Goal: Task Accomplishment & Management: Complete application form

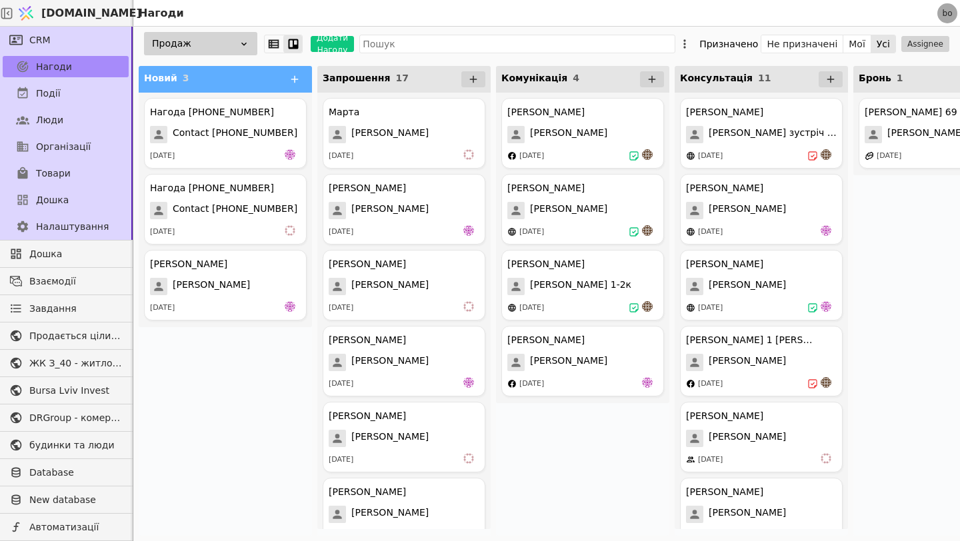
scroll to position [0, 615]
click at [472, 81] on icon at bounding box center [473, 79] width 12 height 12
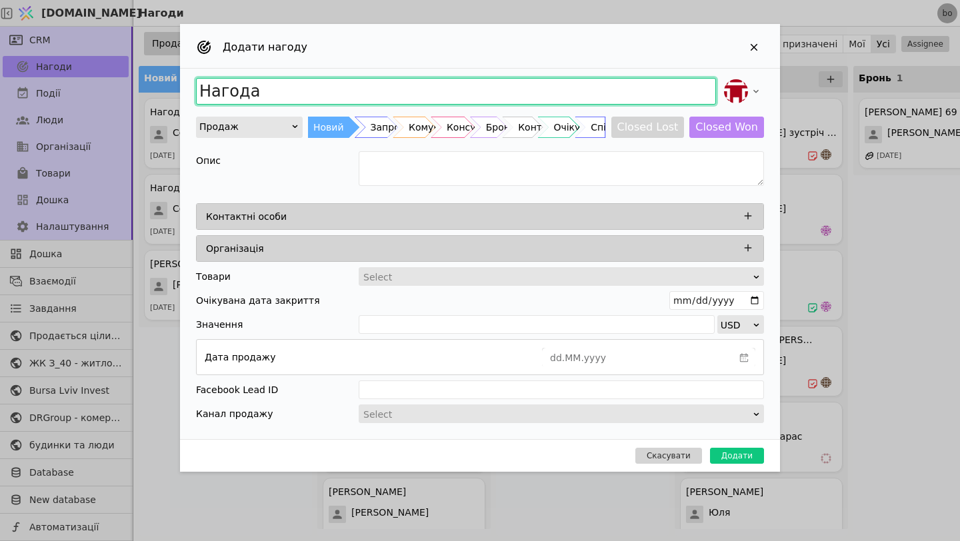
click at [326, 85] on input "Нагода" at bounding box center [456, 91] width 520 height 27
type input "[PERSON_NAME]"
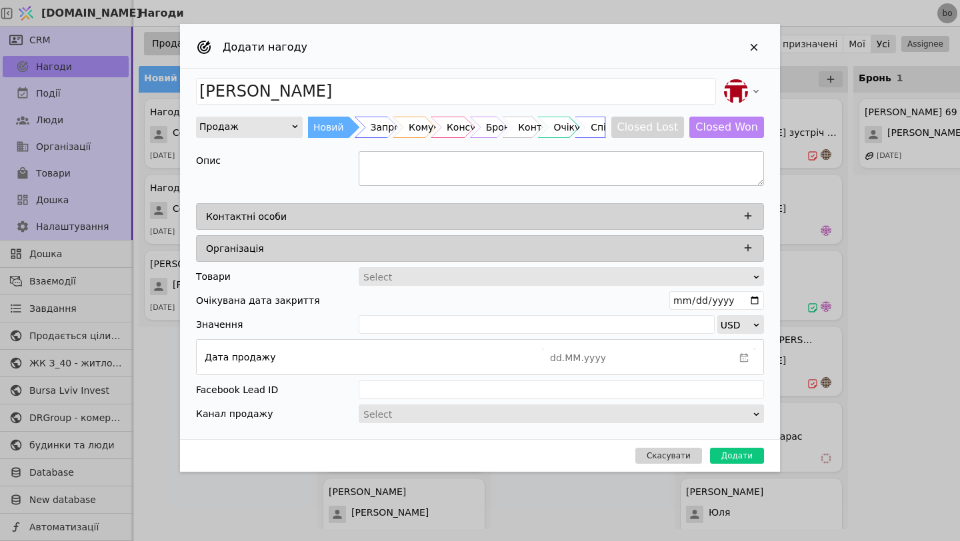
click at [672, 176] on textarea "Add Opportunity" at bounding box center [560, 168] width 405 height 35
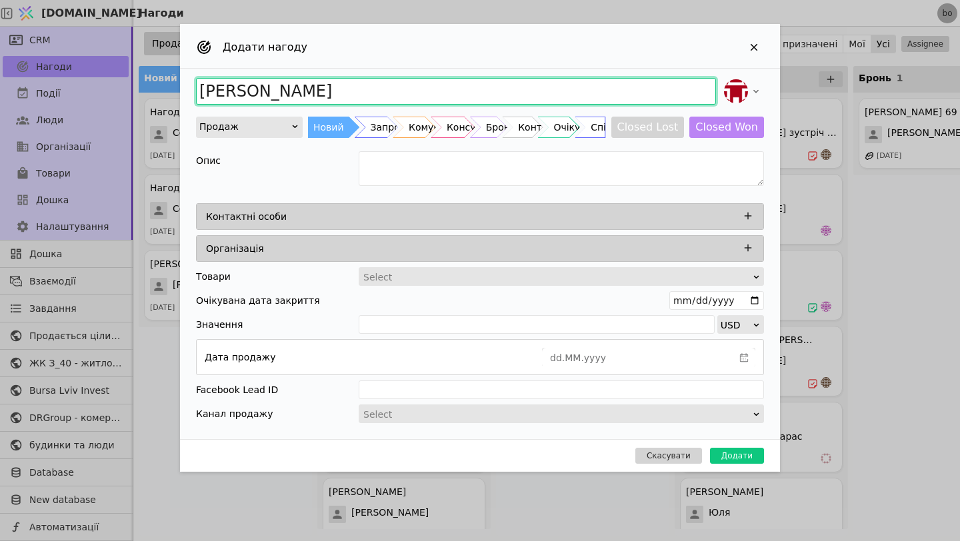
click at [511, 91] on input "[PERSON_NAME]" at bounding box center [456, 91] width 520 height 27
drag, startPoint x: 511, startPoint y: 91, endPoint x: 343, endPoint y: 91, distance: 168.6
click at [343, 91] on input "[PERSON_NAME]" at bounding box center [456, 91] width 520 height 27
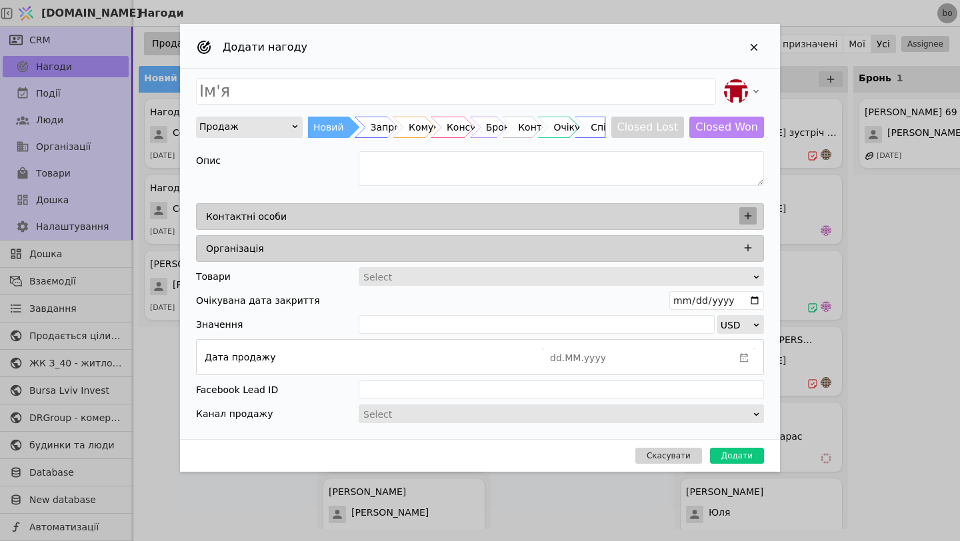
click at [755, 217] on button "Add Opportunity" at bounding box center [747, 215] width 17 height 17
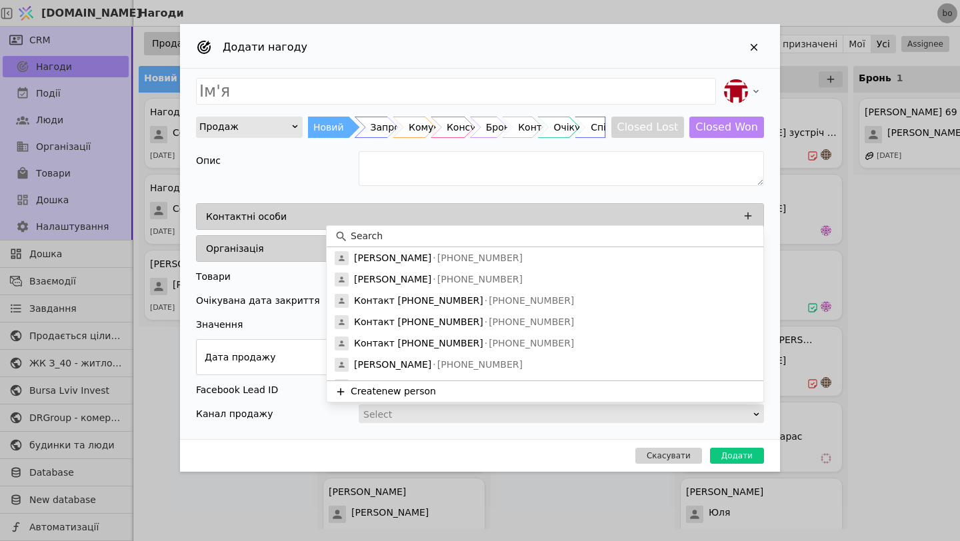
click at [644, 237] on input at bounding box center [552, 236] width 404 height 14
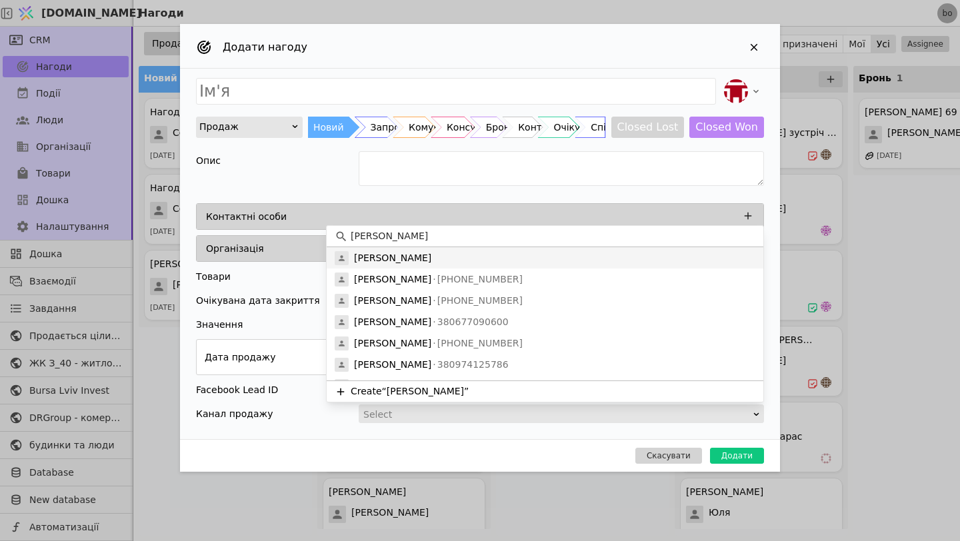
type input "[PERSON_NAME]"
click at [544, 263] on div "[PERSON_NAME]" at bounding box center [545, 257] width 436 height 21
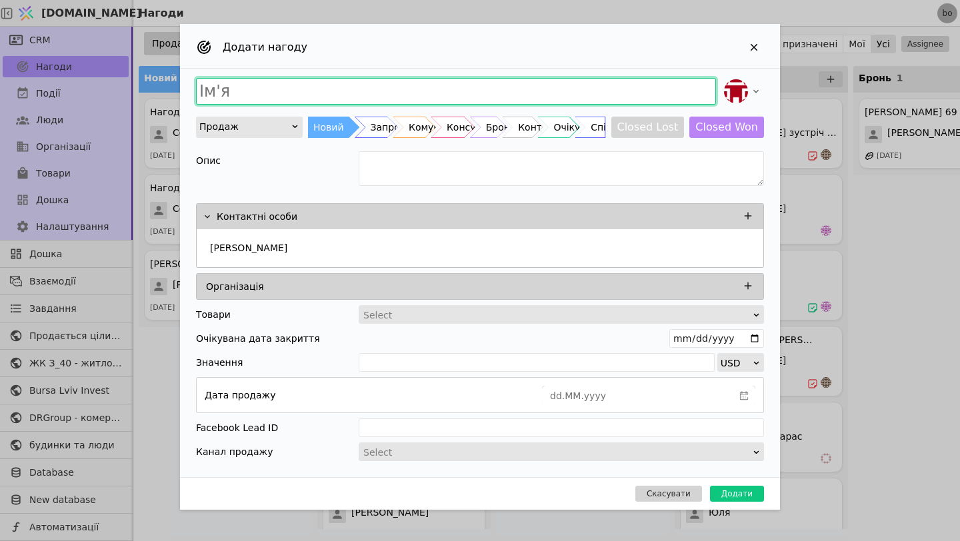
click at [306, 91] on input "Add Opportunity" at bounding box center [456, 91] width 520 height 27
type input "З"
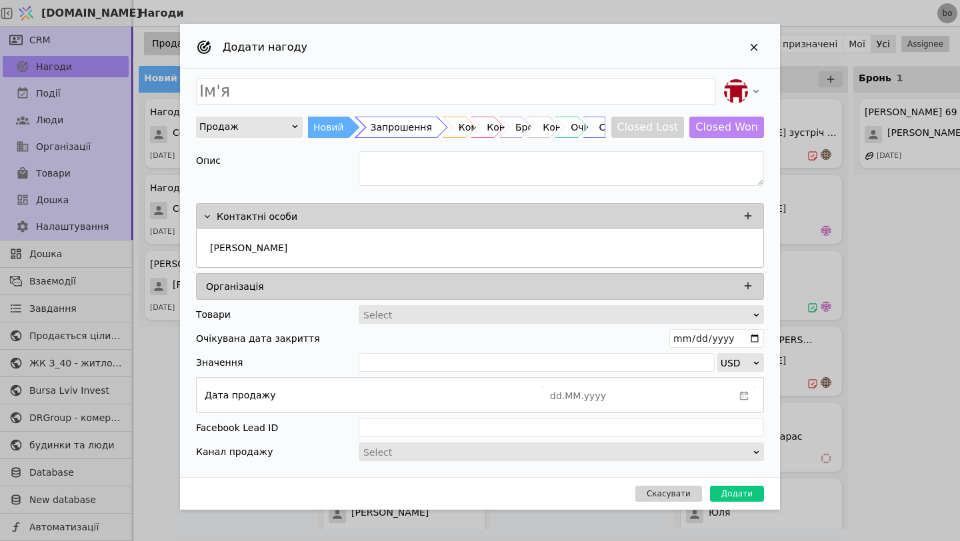
click at [374, 128] on div "Запрошення" at bounding box center [400, 127] width 61 height 21
click at [399, 168] on textarea "Add Opportunity" at bounding box center [560, 168] width 405 height 35
type textarea "З"
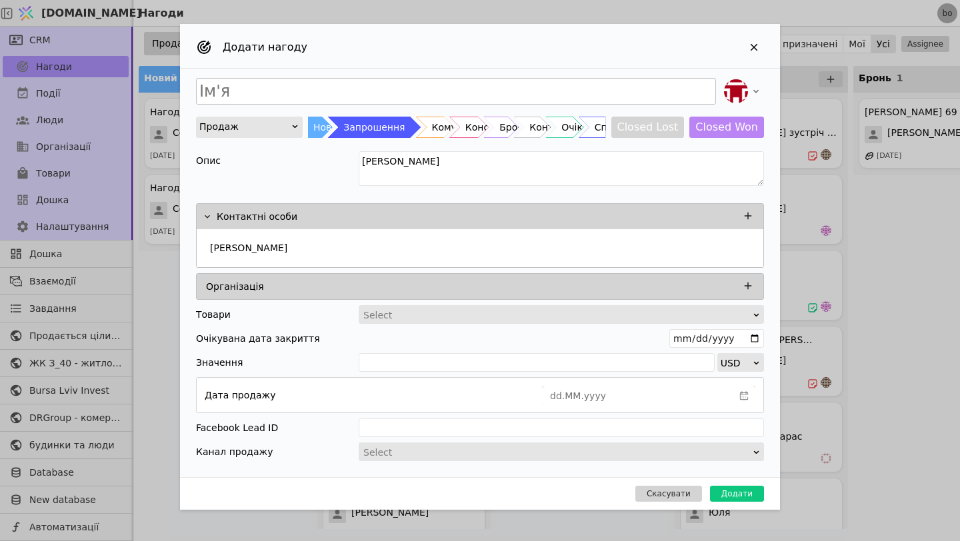
type textarea "[PERSON_NAME]"
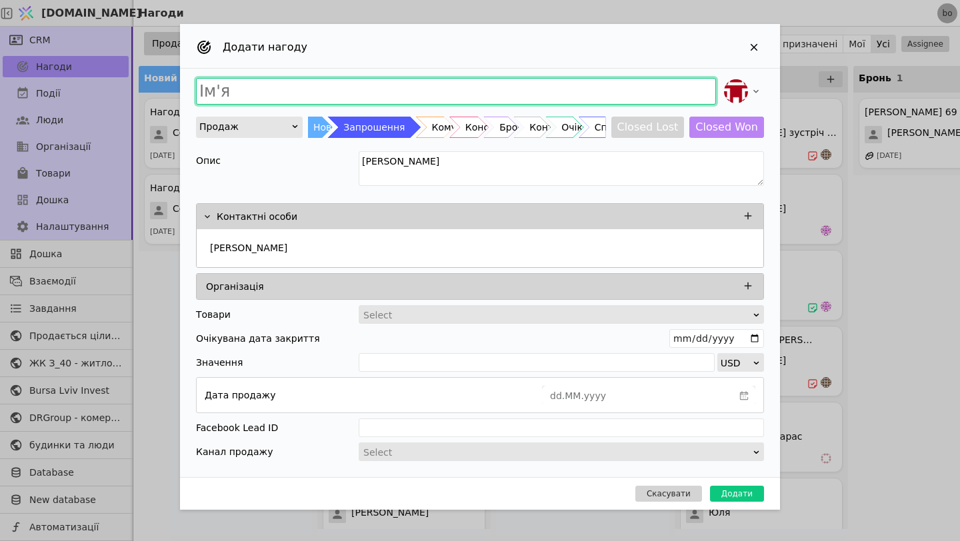
click at [332, 87] on input "Add Opportunity" at bounding box center [456, 91] width 520 height 27
type input "[PERSON_NAME] З40"
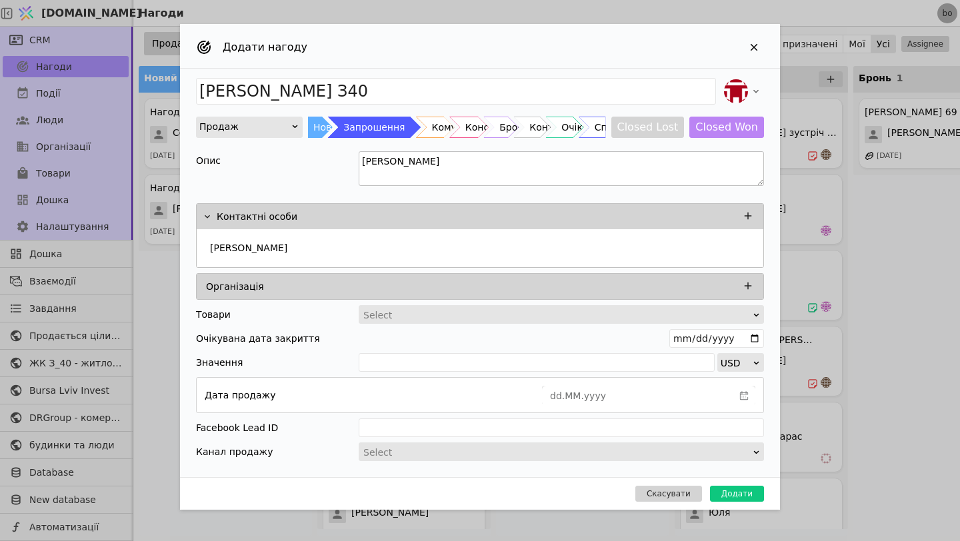
click at [544, 170] on textarea "[PERSON_NAME]" at bounding box center [560, 168] width 405 height 35
click at [389, 168] on textarea "[PERSON_NAME]," at bounding box center [560, 168] width 405 height 35
click at [388, 167] on textarea "[PERSON_NAME]," at bounding box center [560, 168] width 405 height 35
click at [492, 160] on textarea "[PERSON_NAME]," at bounding box center [560, 168] width 405 height 35
type textarea "[PERSON_NAME]"
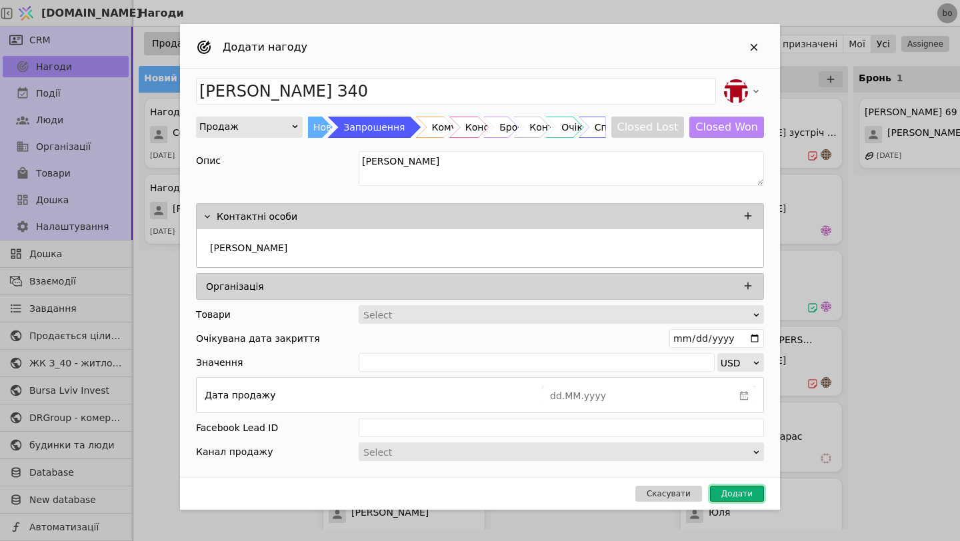
click at [745, 496] on button "Додати" at bounding box center [737, 494] width 54 height 16
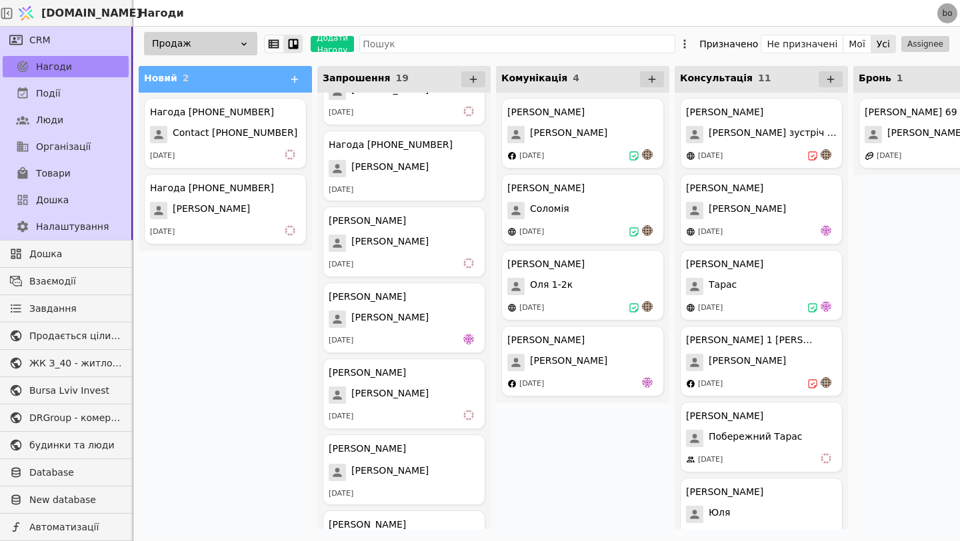
scroll to position [1012, 0]
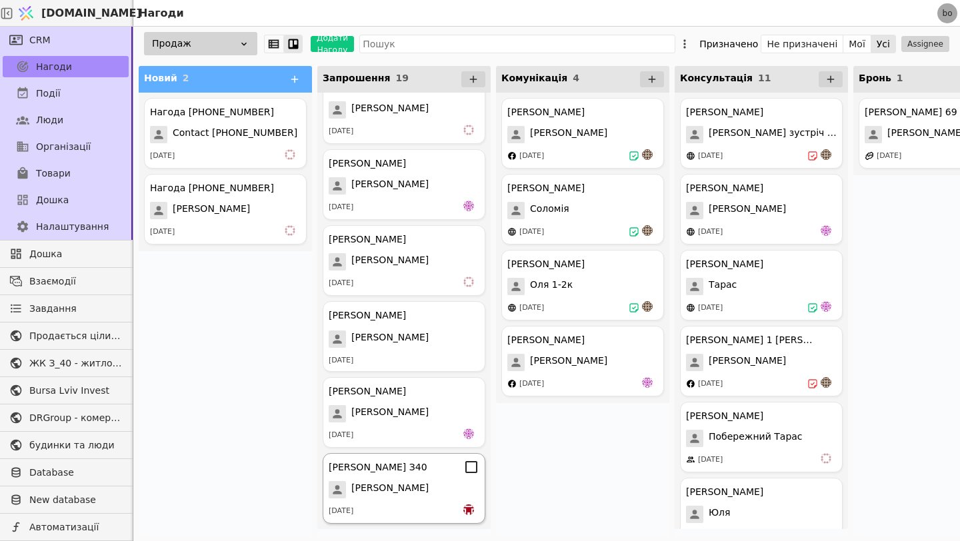
click at [399, 474] on div "[PERSON_NAME] З40" at bounding box center [404, 467] width 151 height 16
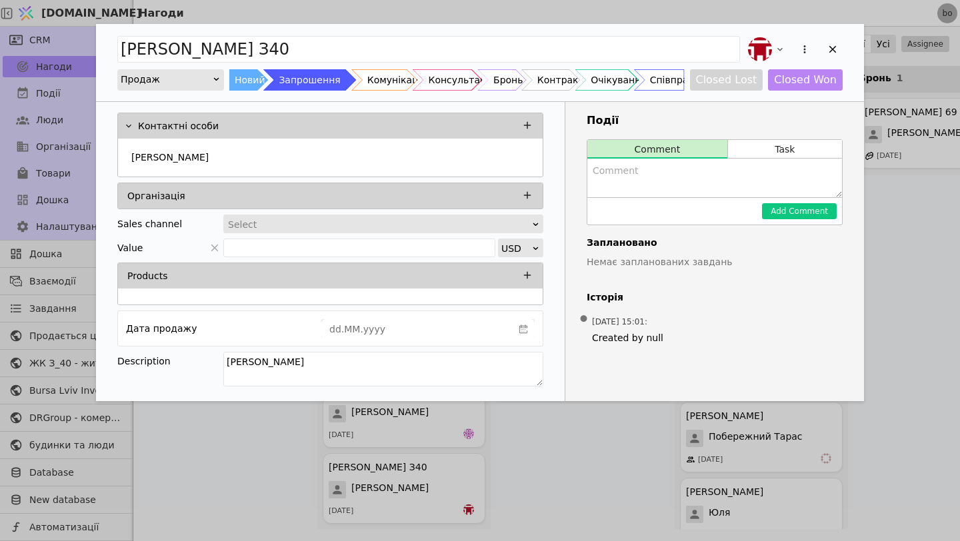
click at [656, 183] on textarea "Add Opportunity" at bounding box center [714, 178] width 255 height 39
type textarea "Надіслав запрошення на вайбер"
click at [808, 207] on button "Add Comment" at bounding box center [799, 211] width 75 height 16
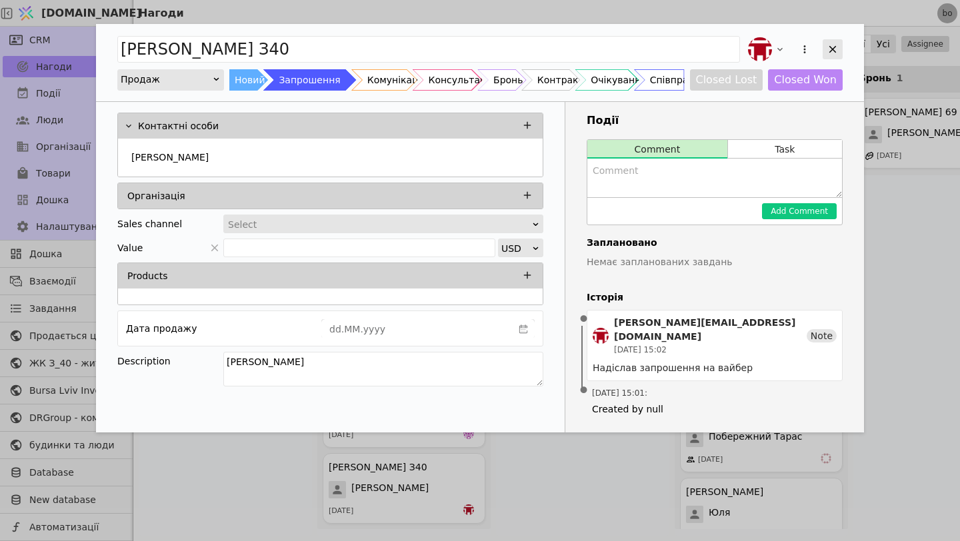
click at [837, 51] on icon "Add Opportunity" at bounding box center [832, 49] width 12 height 12
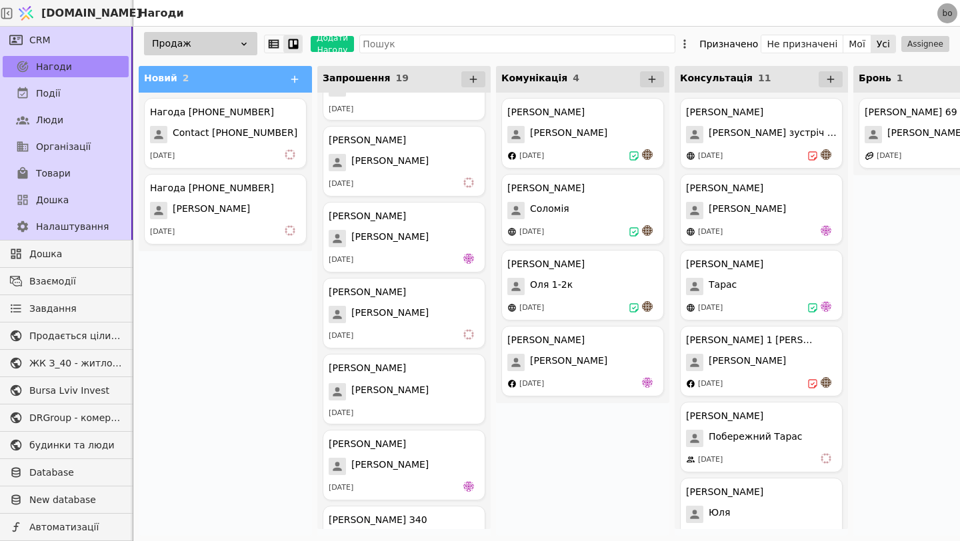
scroll to position [1012, 0]
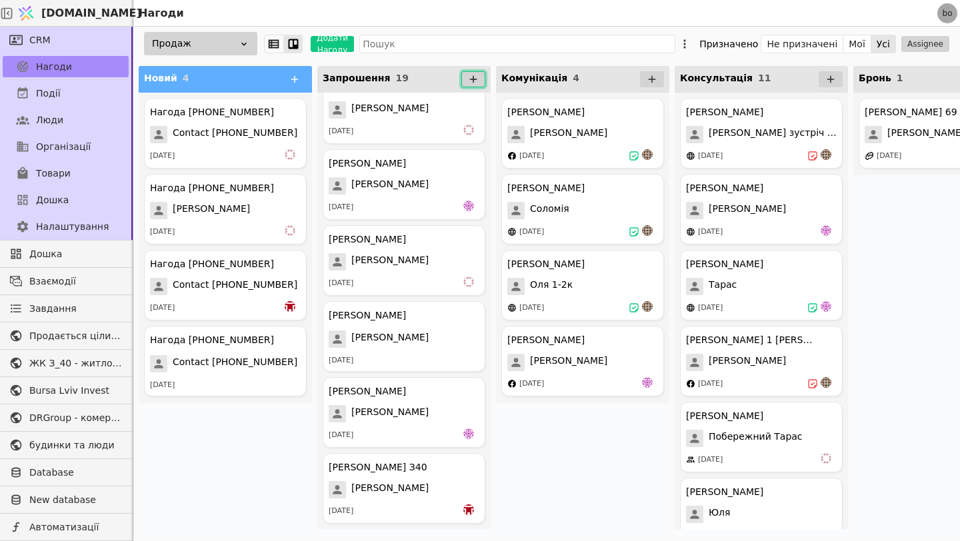
click at [468, 79] on icon at bounding box center [473, 79] width 12 height 12
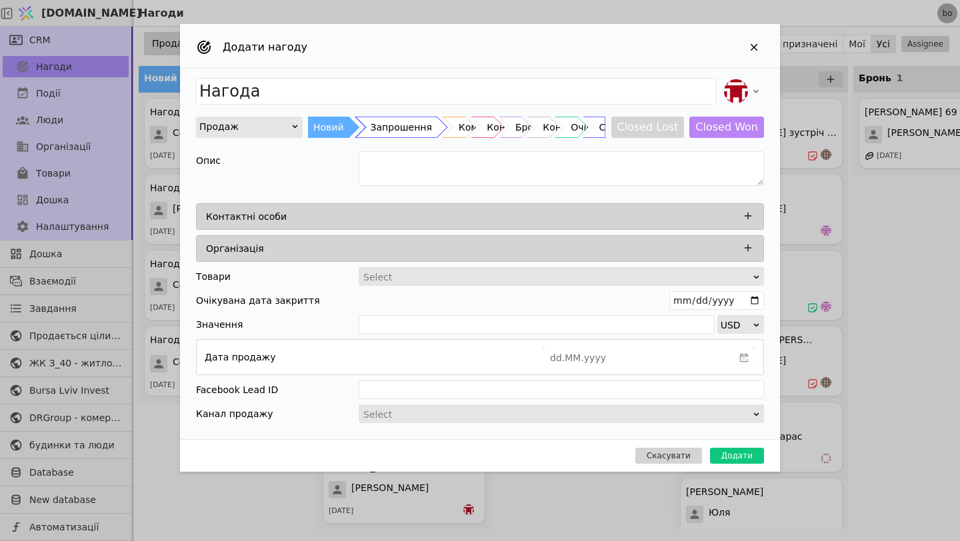
click at [377, 129] on div "Запрошення" at bounding box center [400, 127] width 61 height 21
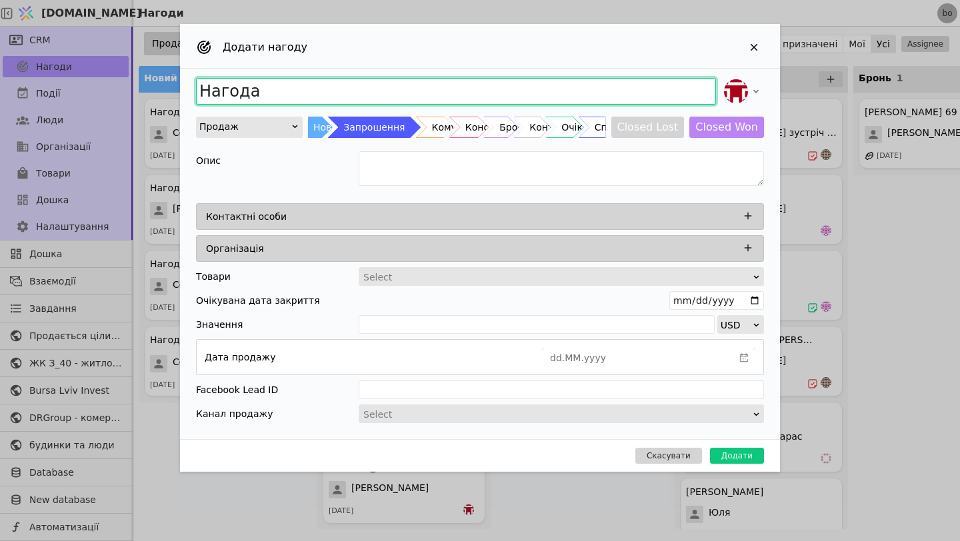
click at [307, 87] on input "Нагода" at bounding box center [456, 91] width 520 height 27
type input "[PERSON_NAME]"
type input "[PERSON_NAME] З40"
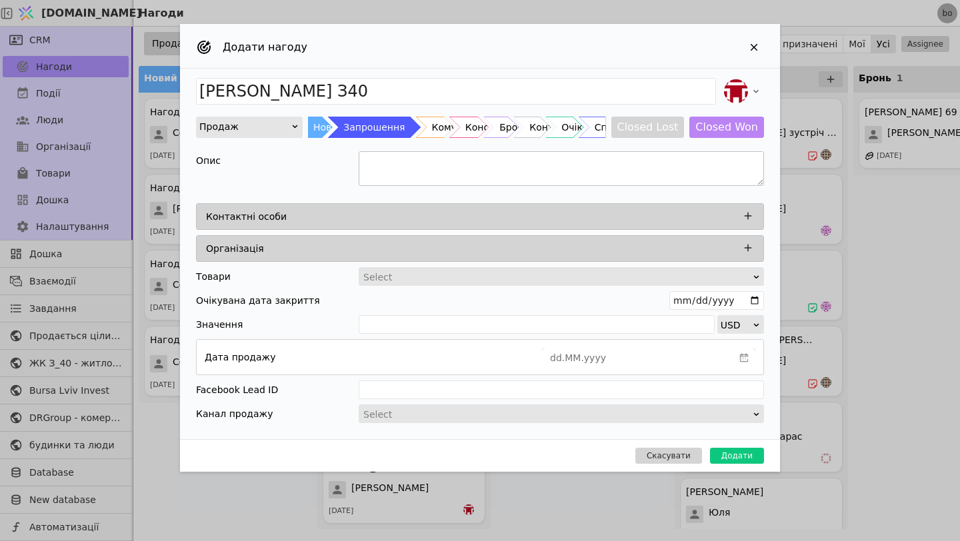
click at [403, 167] on textarea "Add Opportunity" at bounding box center [560, 168] width 405 height 35
type textarea "[PERSON_NAME]"
click at [743, 215] on icon "Add Opportunity" at bounding box center [748, 216] width 12 height 12
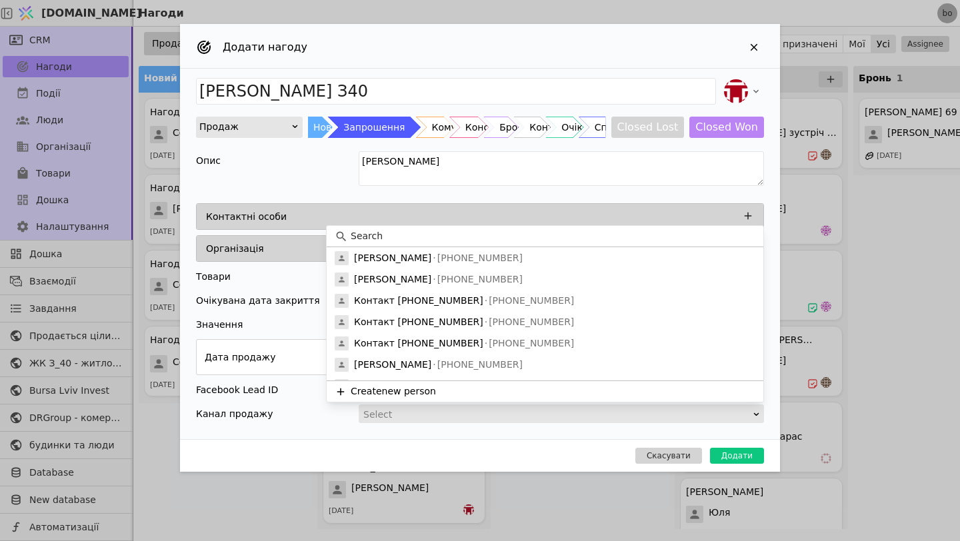
click at [505, 230] on input at bounding box center [552, 236] width 404 height 14
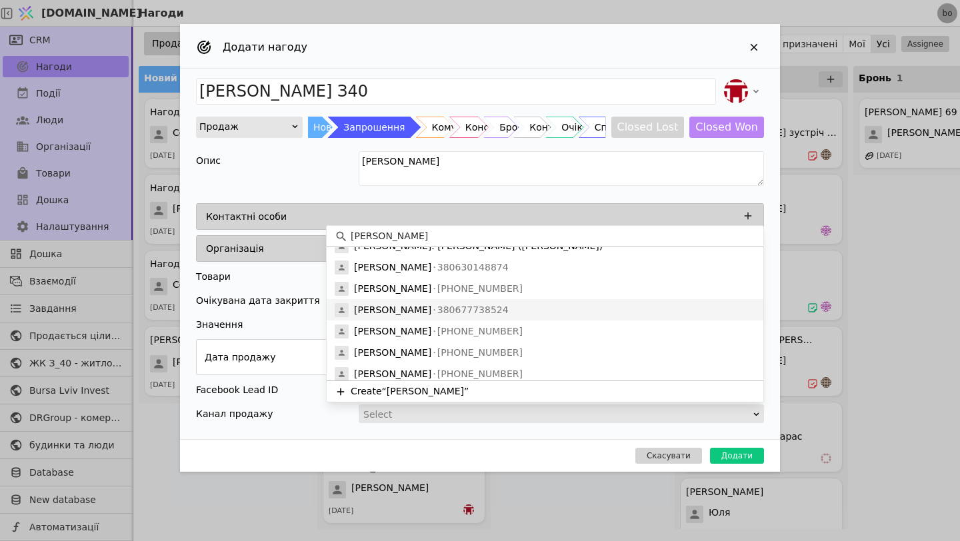
scroll to position [37, 0]
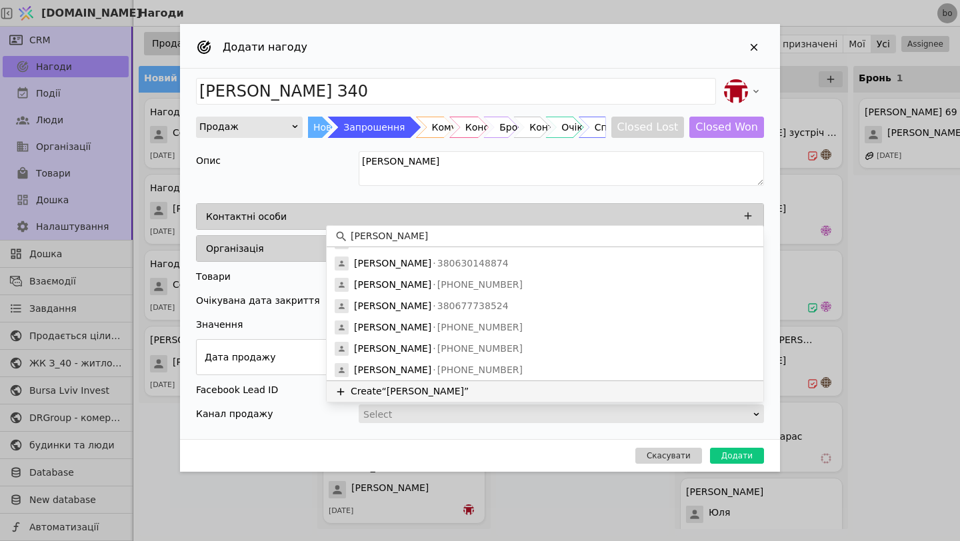
type input "[PERSON_NAME]"
click at [478, 389] on button "Create “[PERSON_NAME]”" at bounding box center [545, 390] width 436 height 21
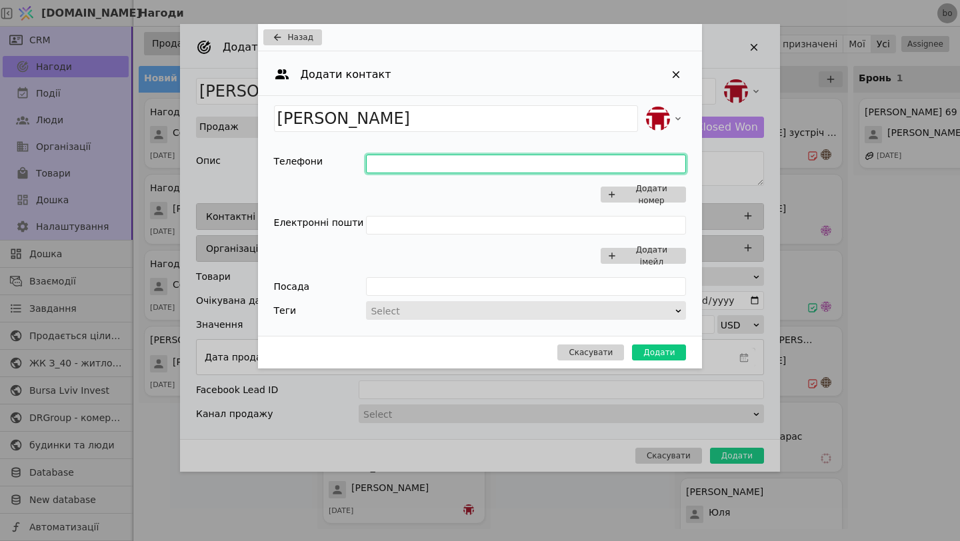
click at [373, 163] on input "Add Opportunity" at bounding box center [526, 164] width 320 height 19
type input "6"
type input "0974088556"
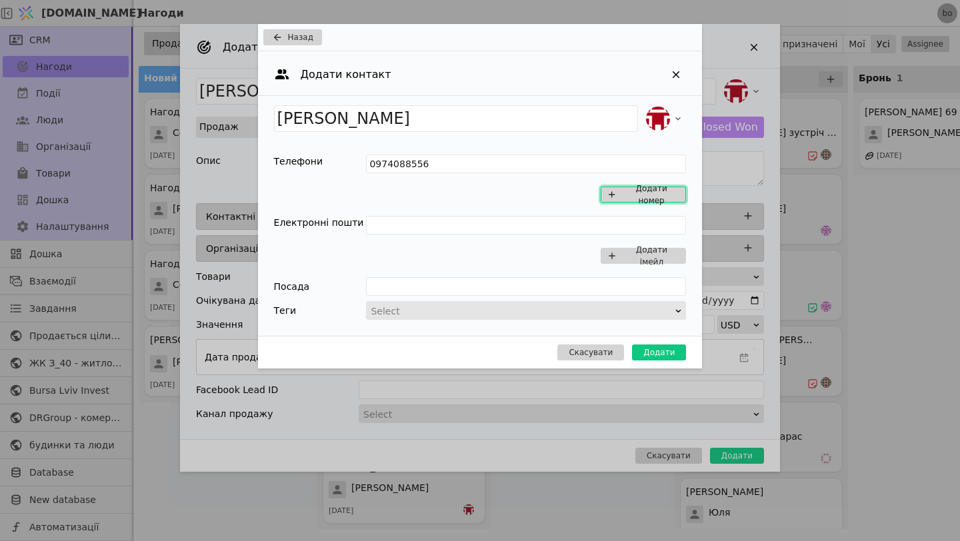
click at [621, 197] on button "Додати номер" at bounding box center [642, 195] width 85 height 16
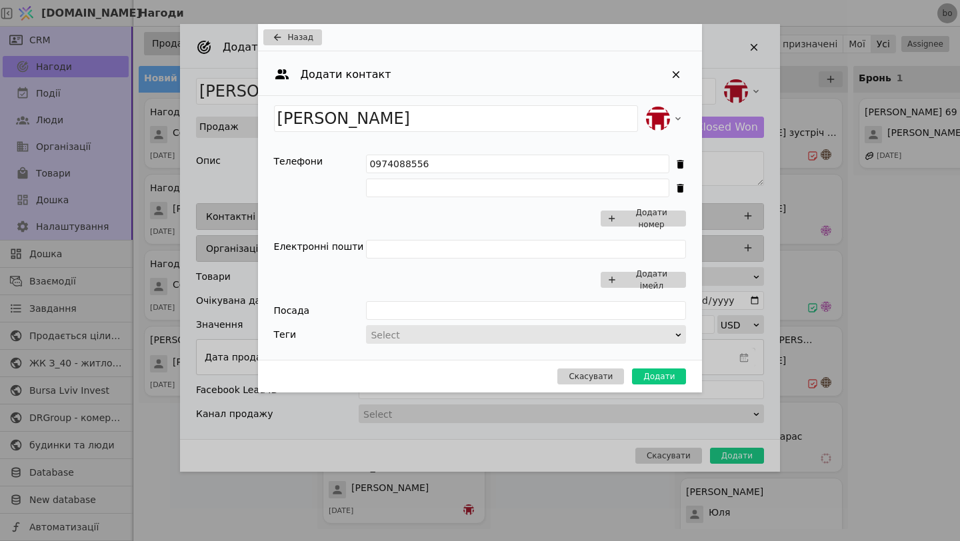
click at [681, 192] on div "[PERSON_NAME] Телефони 0974088556 Додати номер Електронні пошти Додати імейл По…" at bounding box center [480, 228] width 444 height 264
click at [678, 183] on icon "Add Opportunity" at bounding box center [679, 188] width 11 height 11
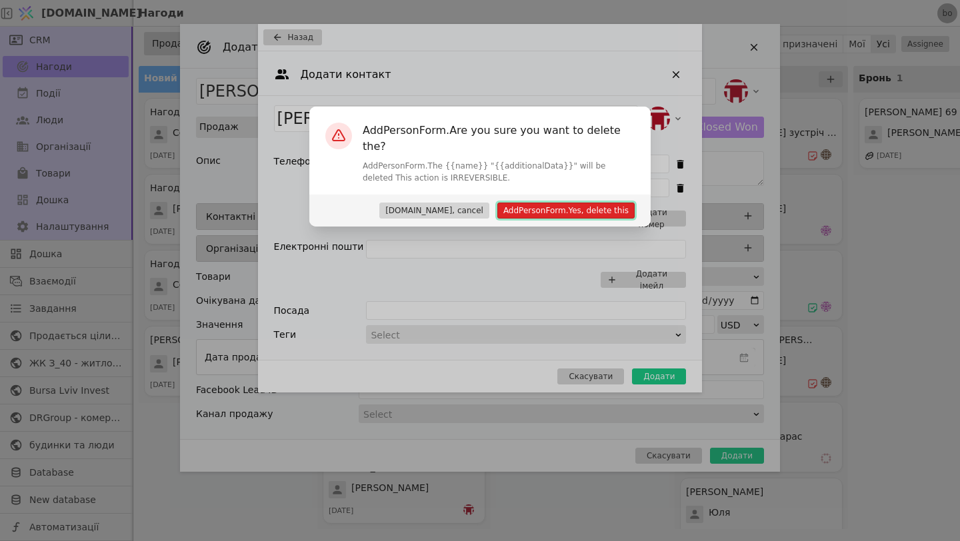
click at [562, 203] on button "AddPersonForm.Yes, delete this" at bounding box center [565, 211] width 137 height 16
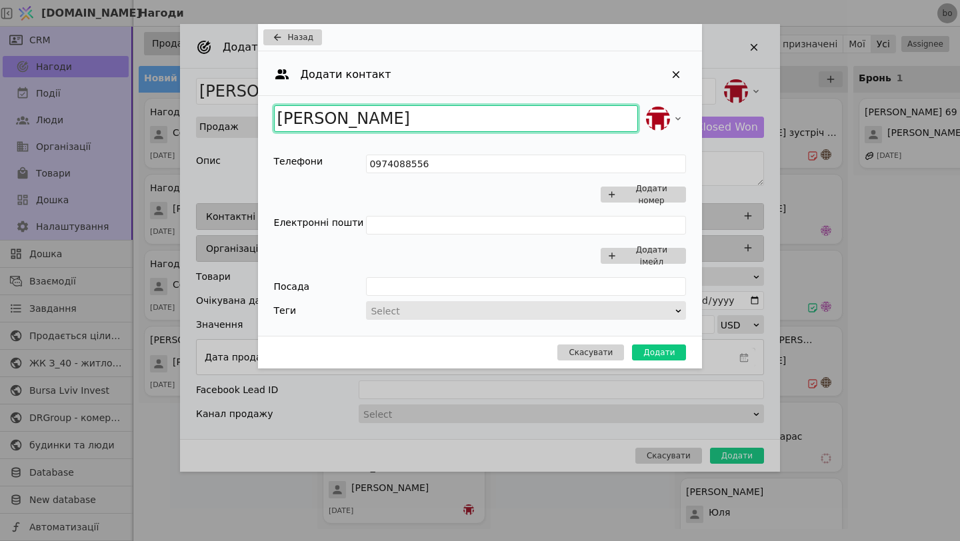
click at [463, 125] on input "[PERSON_NAME]" at bounding box center [456, 118] width 364 height 27
type input "в"
click at [285, 119] on input "[PERSON_NAME]" at bounding box center [456, 118] width 364 height 27
type input "[PERSON_NAME]"
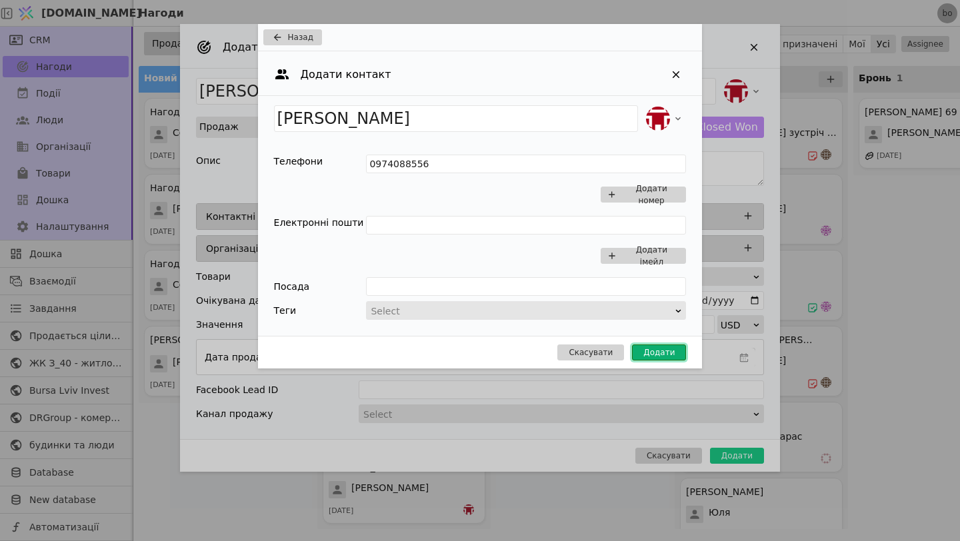
click at [651, 352] on button "Додати" at bounding box center [659, 353] width 54 height 16
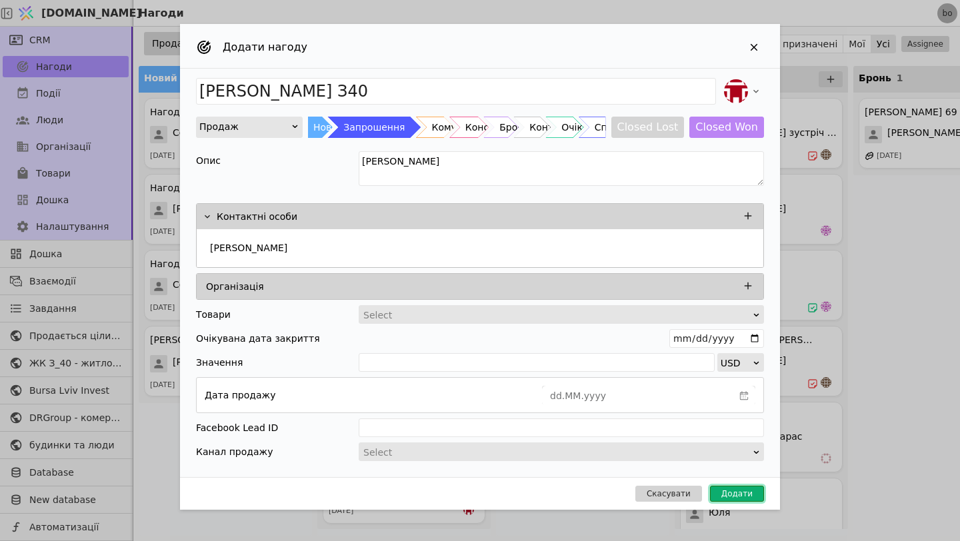
click at [728, 488] on button "Додати" at bounding box center [737, 494] width 54 height 16
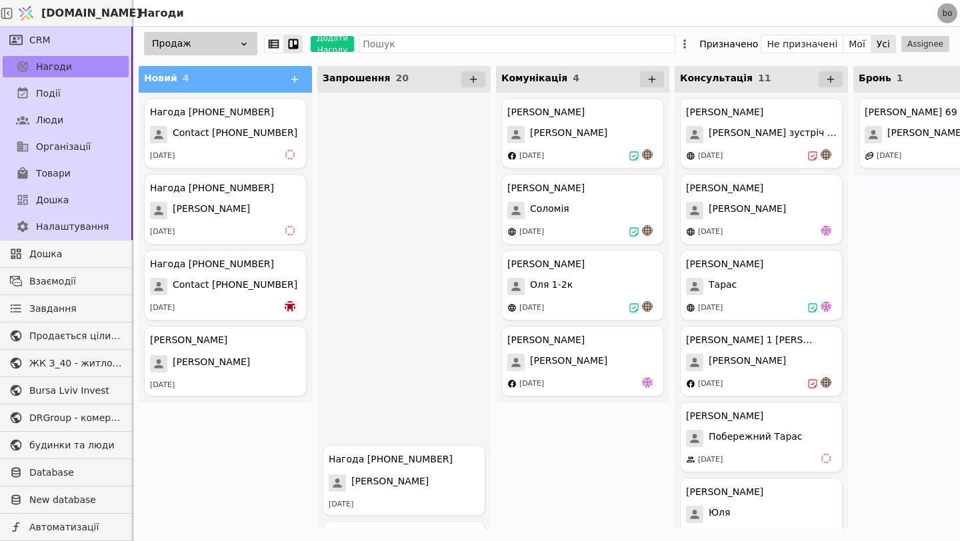
scroll to position [1088, 0]
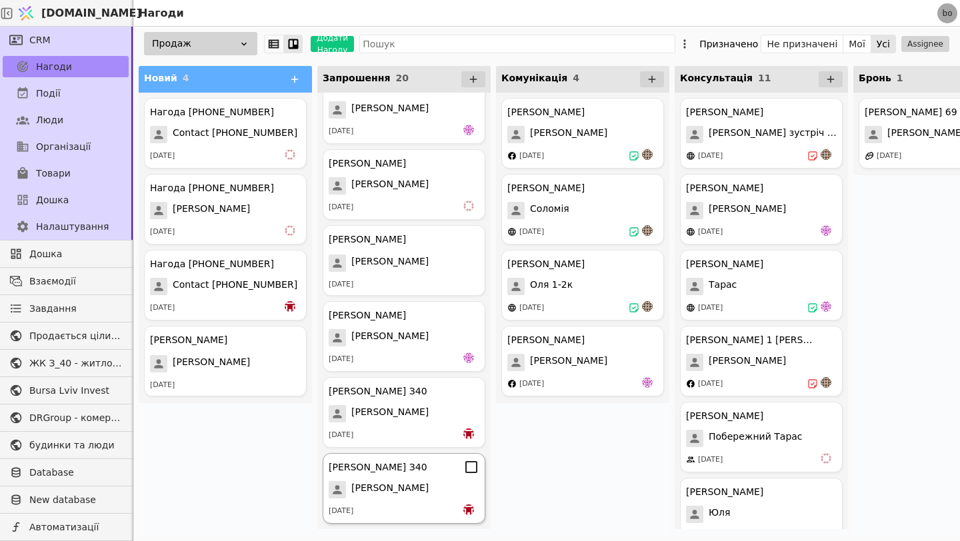
click at [422, 470] on div "[PERSON_NAME] З40" at bounding box center [404, 467] width 151 height 16
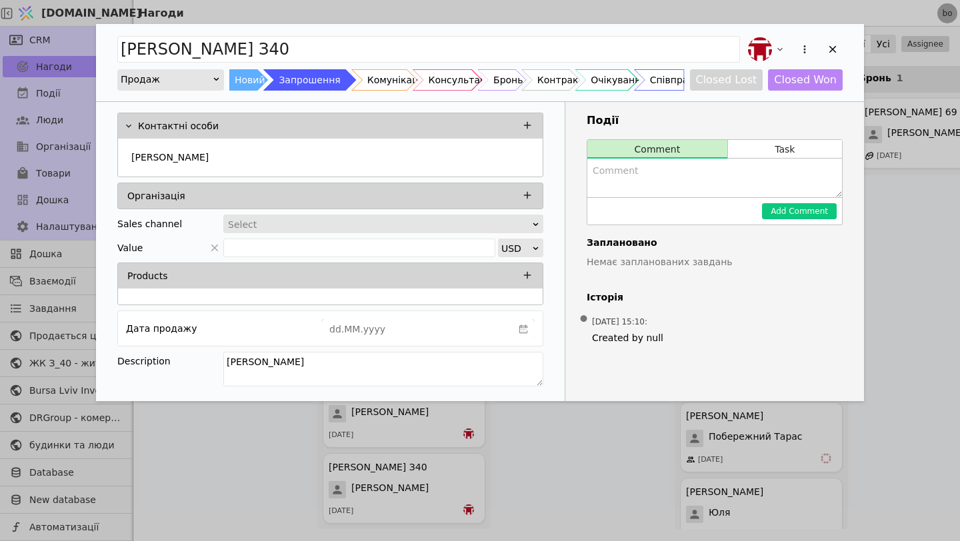
click at [682, 191] on textarea "Add Opportunity" at bounding box center [714, 178] width 255 height 39
type textarea "Надіслав запрошення на вайбер"
click at [820, 216] on button "Add Comment" at bounding box center [799, 211] width 75 height 16
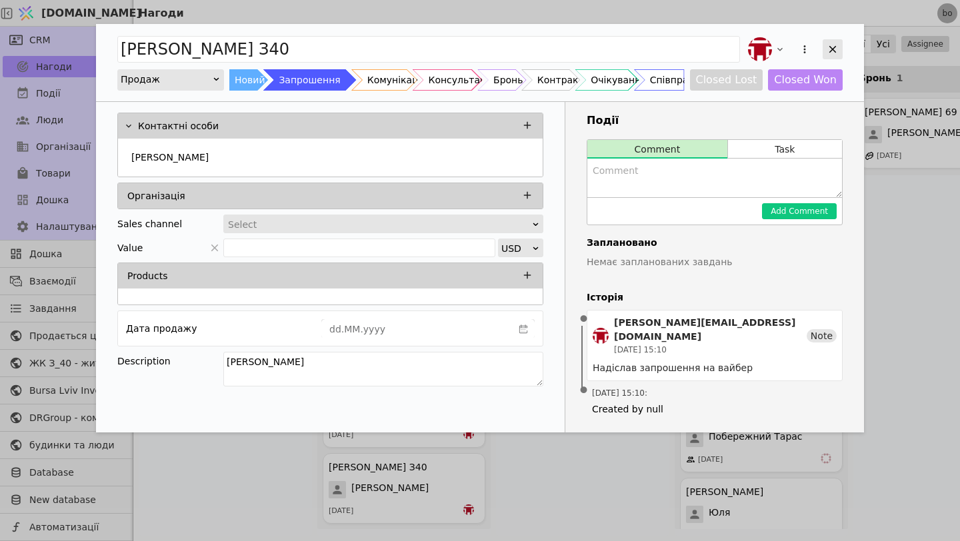
click at [834, 45] on icon "Add Opportunity" at bounding box center [832, 49] width 12 height 12
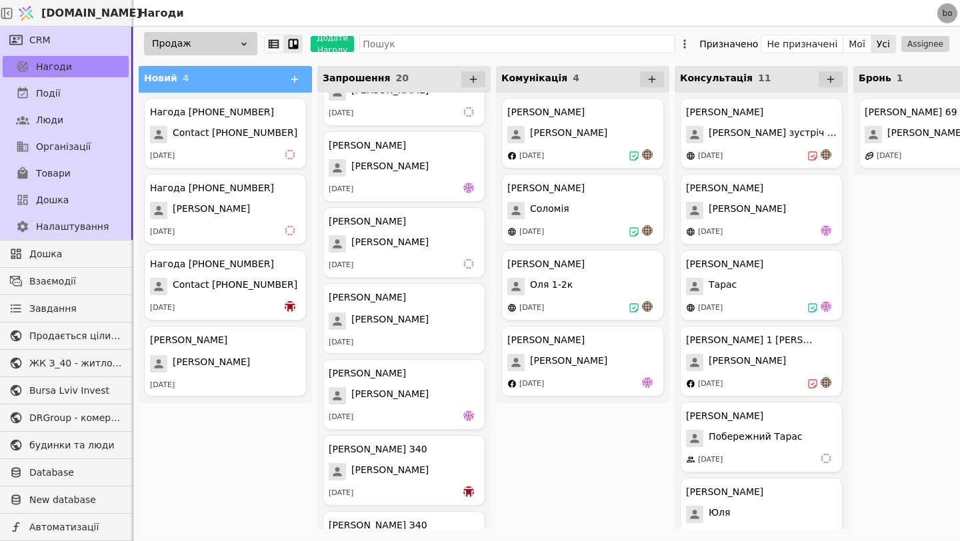
scroll to position [1088, 0]
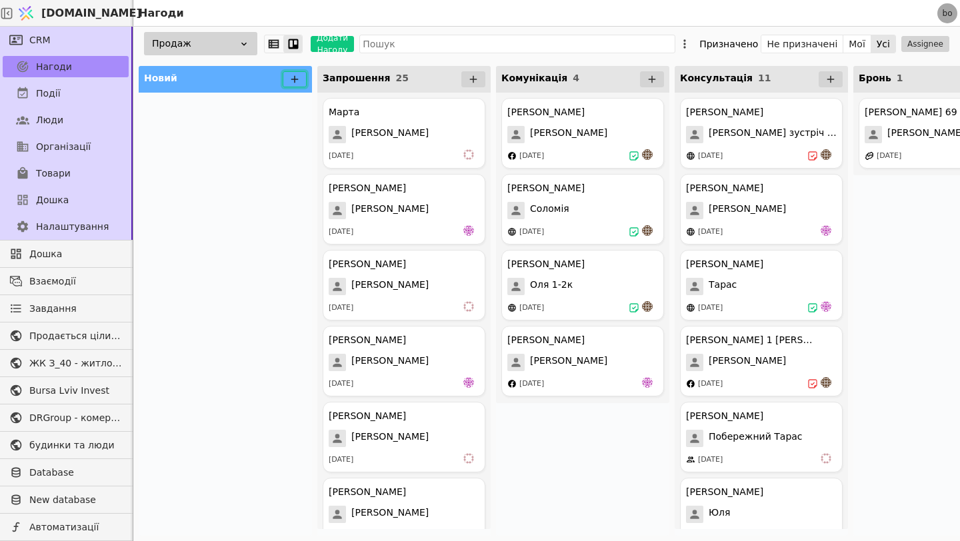
click at [296, 85] on button at bounding box center [295, 79] width 24 height 16
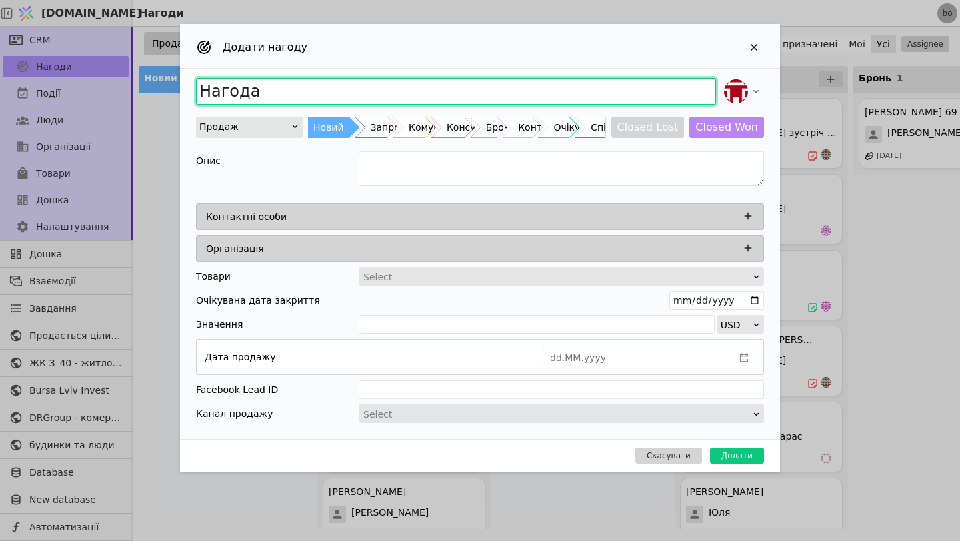
click at [343, 97] on input "Нагода" at bounding box center [456, 91] width 520 height 27
type input "[PERSON_NAME]"
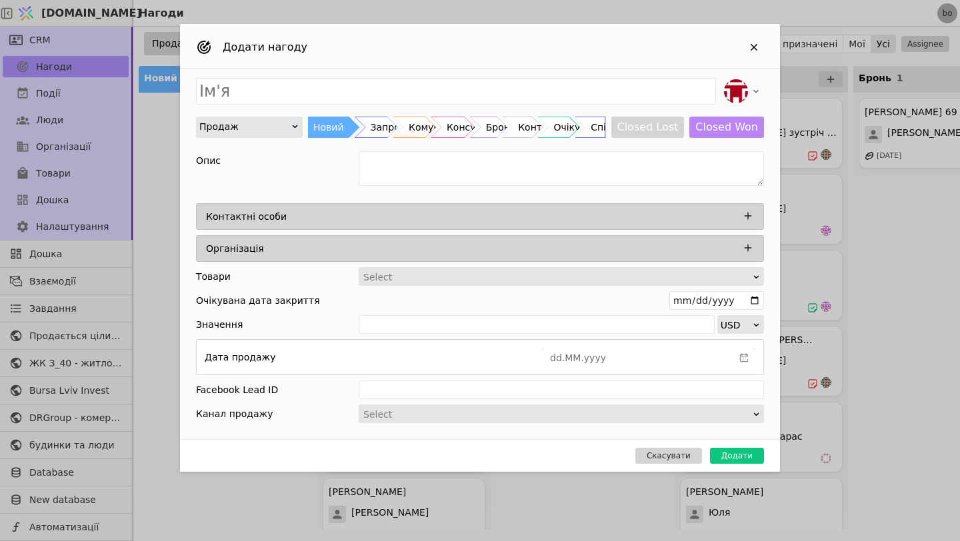
click at [317, 217] on div "Контактні особи" at bounding box center [484, 216] width 556 height 19
click at [750, 220] on icon "Add Opportunity" at bounding box center [748, 216] width 12 height 12
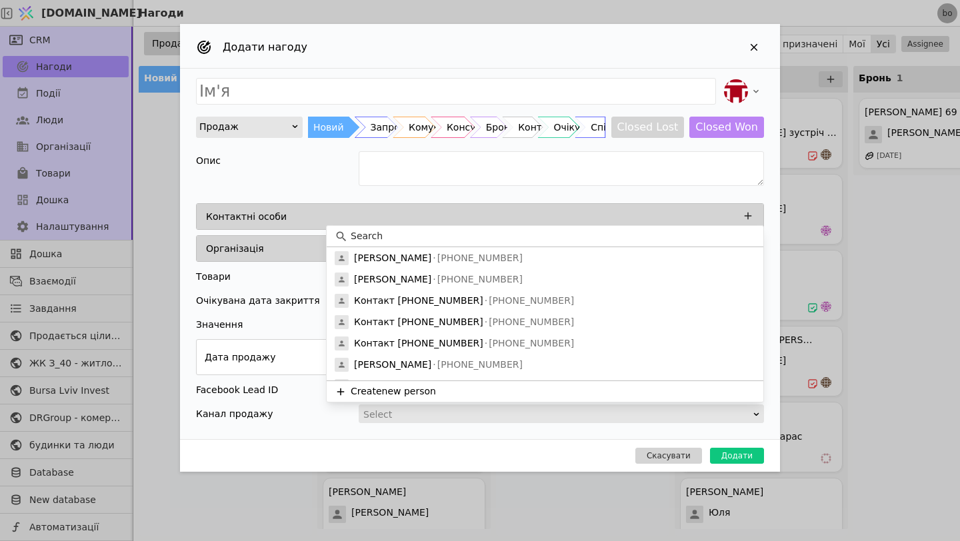
click at [579, 245] on div at bounding box center [545, 236] width 436 height 21
click at [582, 237] on input at bounding box center [552, 236] width 404 height 14
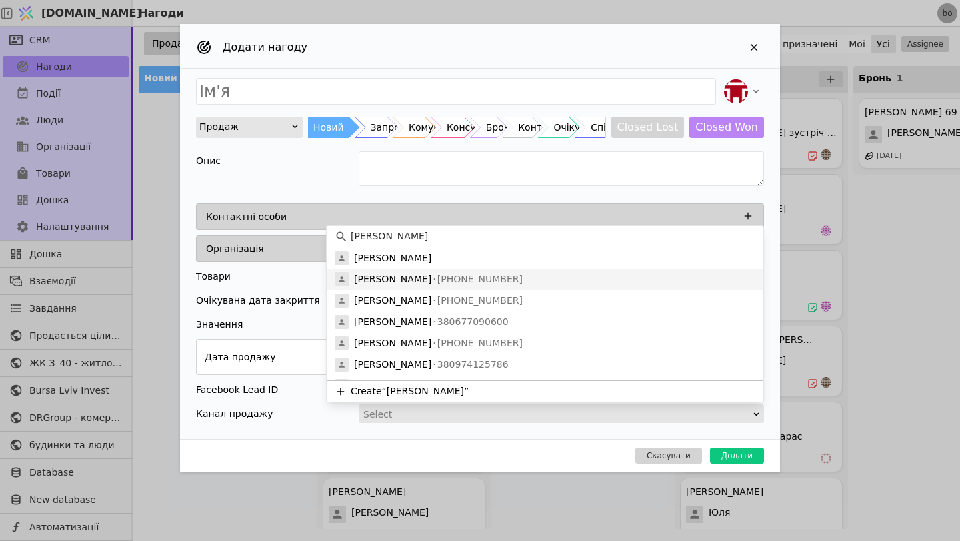
type input "[PERSON_NAME]"
click at [580, 272] on div "Калакун [PERSON_NAME] [PHONE_NUMBER]" at bounding box center [545, 279] width 436 height 21
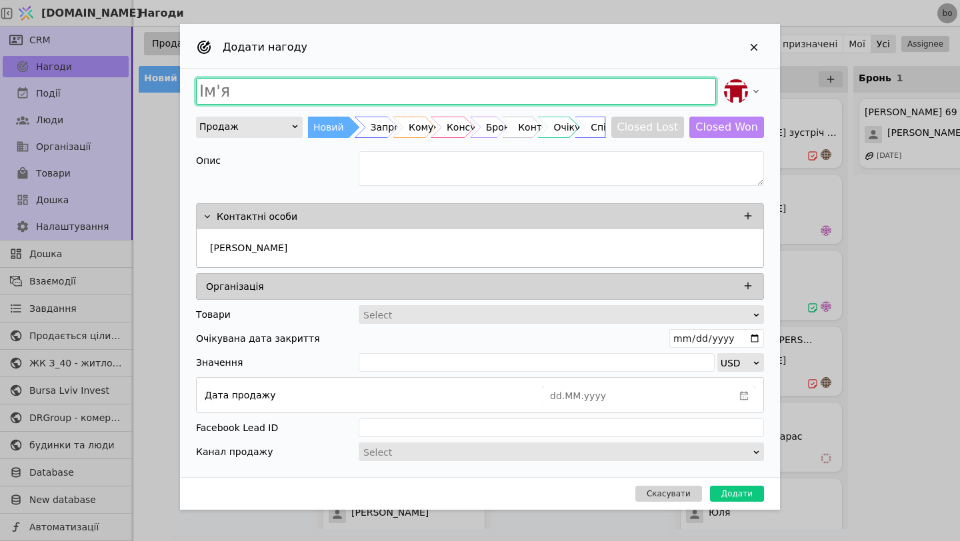
click at [378, 97] on input "Add Opportunity" at bounding box center [456, 91] width 520 height 27
type input "[PERSON_NAME] З40"
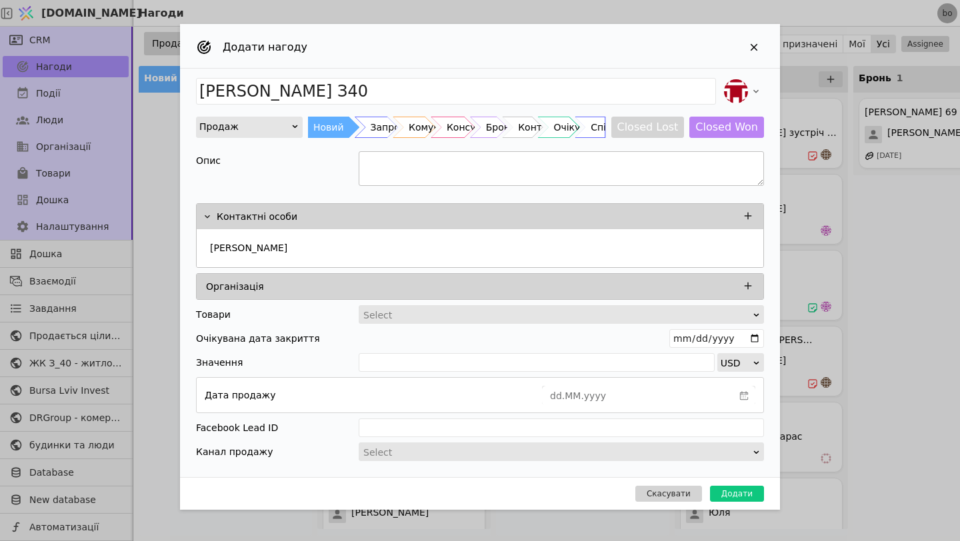
click at [417, 179] on textarea "Add Opportunity" at bounding box center [560, 168] width 405 height 35
type textarea "[PERSON_NAME]"
click at [384, 136] on div "Запрошення" at bounding box center [400, 127] width 61 height 21
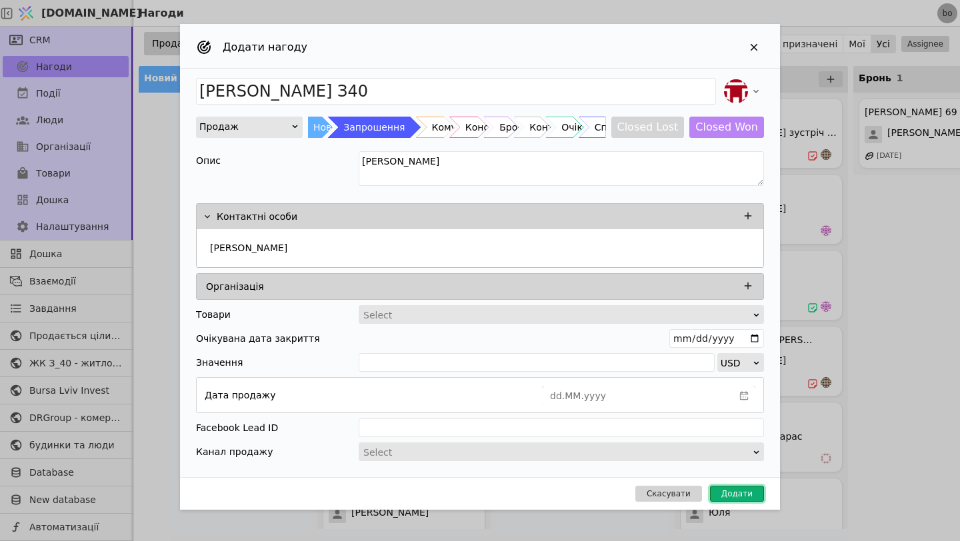
click at [747, 498] on button "Додати" at bounding box center [737, 494] width 54 height 16
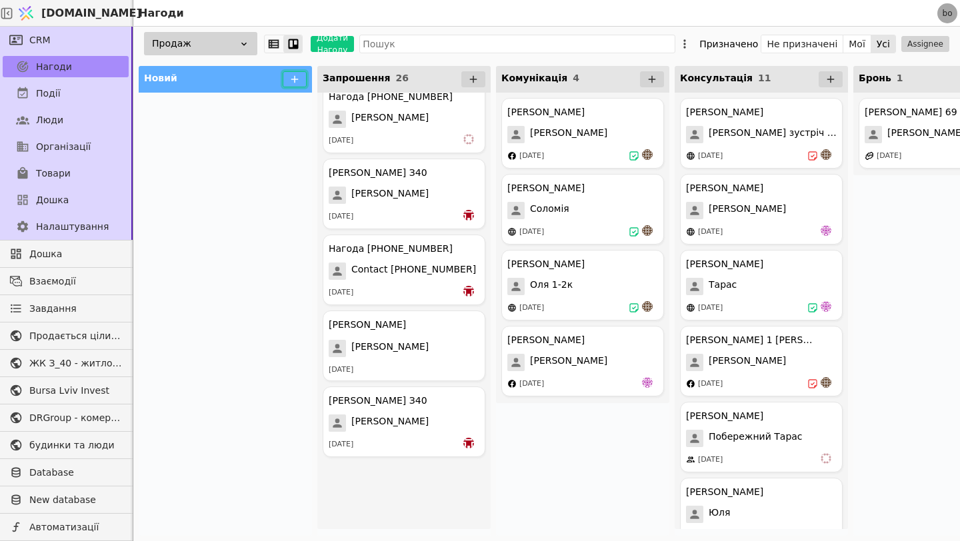
scroll to position [1544, 0]
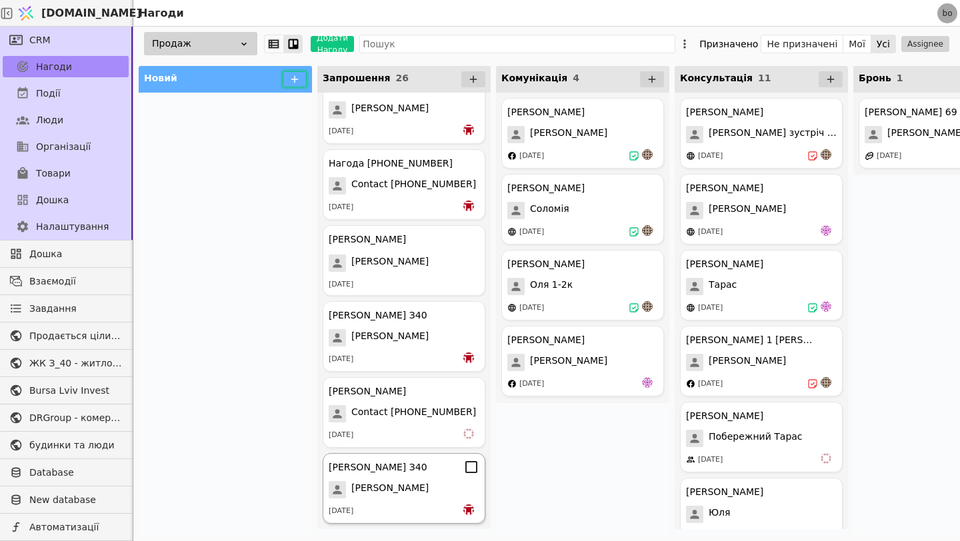
click at [419, 501] on div "[PERSON_NAME] З40 Калакун [PERSON_NAME] [DATE]" at bounding box center [404, 488] width 163 height 71
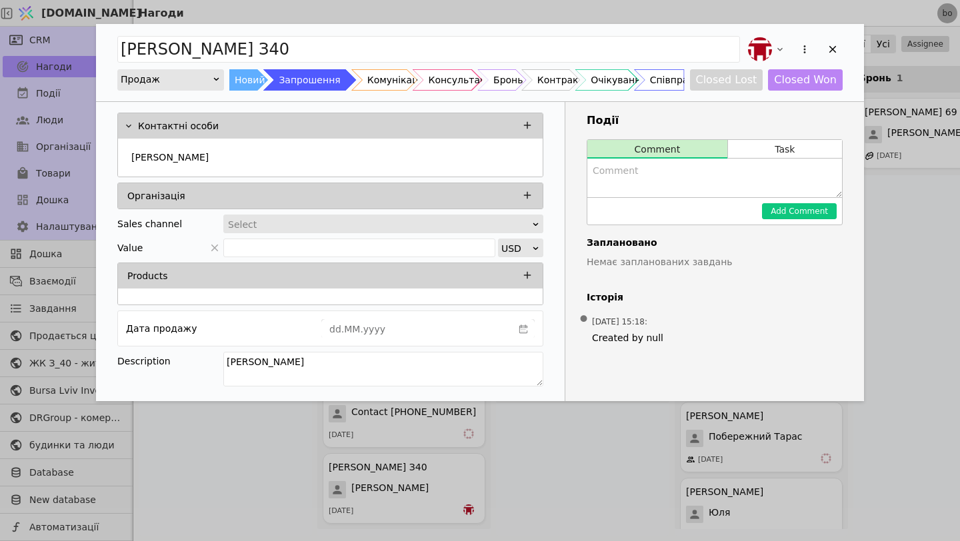
click at [659, 177] on textarea "Add Opportunity" at bounding box center [714, 178] width 255 height 39
type textarea "Надіслав запрошення на вайбер"
click at [790, 210] on button "Add Comment" at bounding box center [799, 211] width 75 height 16
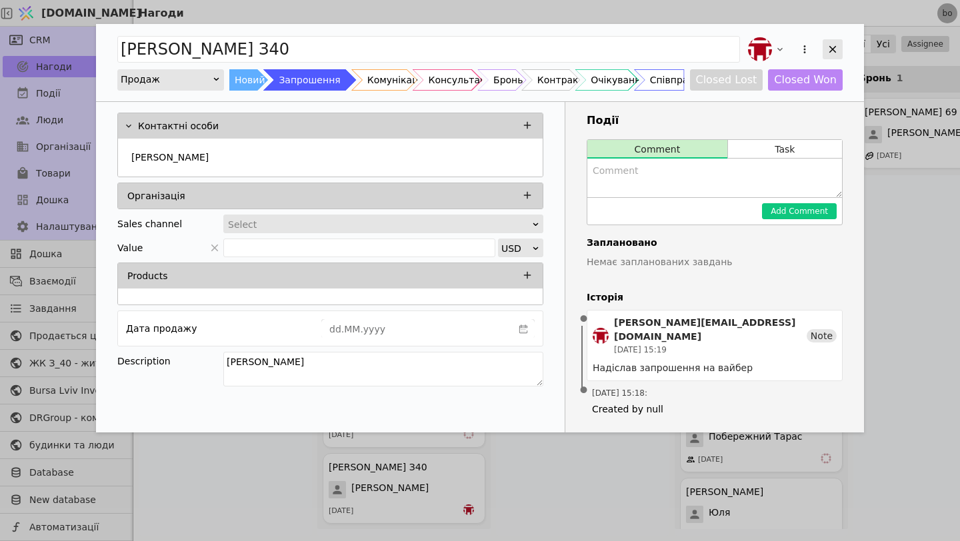
click at [833, 42] on div "Add Opportunity" at bounding box center [832, 49] width 20 height 20
